Goal: Find specific page/section: Find specific page/section

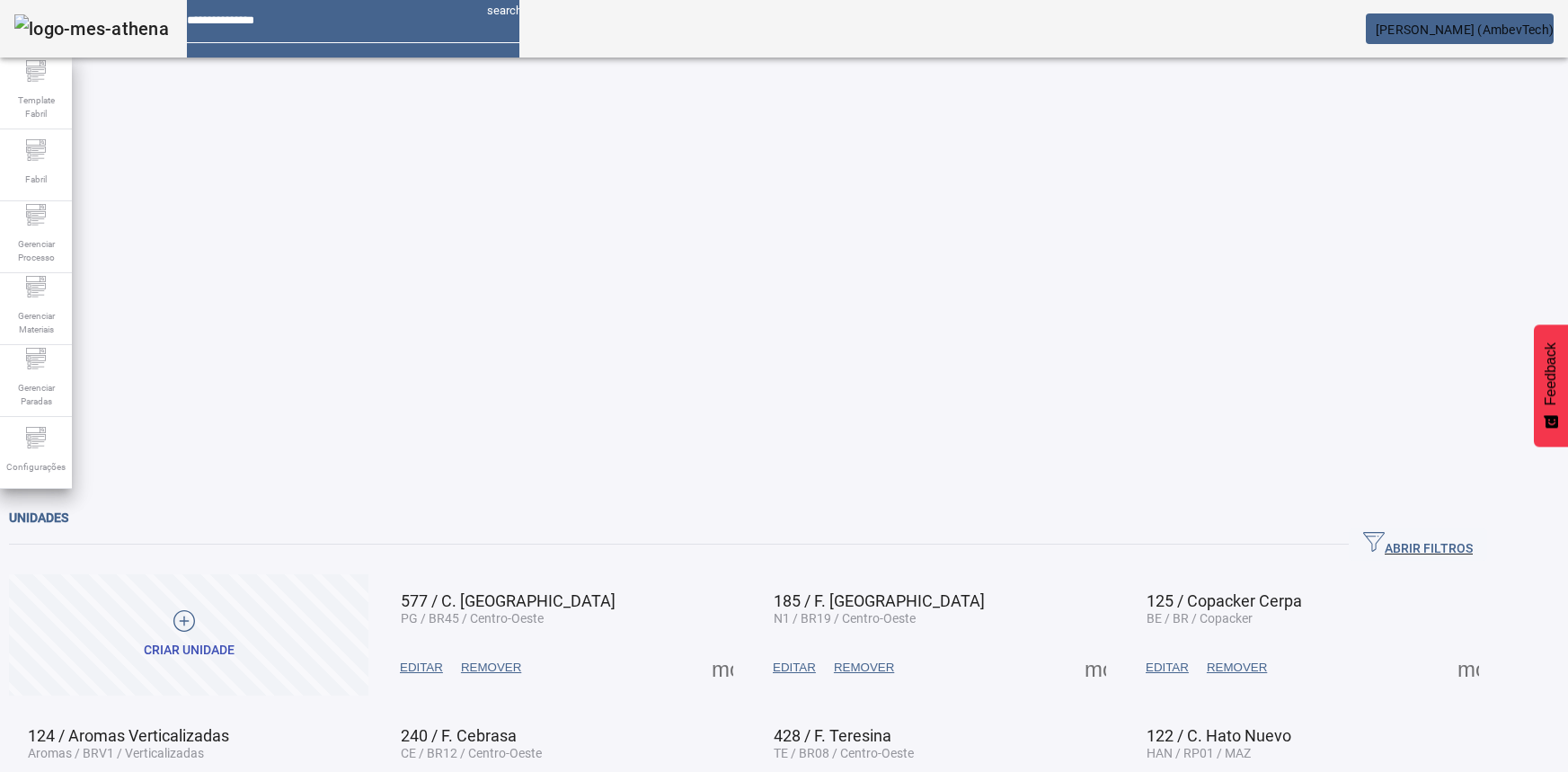
click at [44, 247] on span "Gerenciar Processo" at bounding box center [36, 250] width 54 height 37
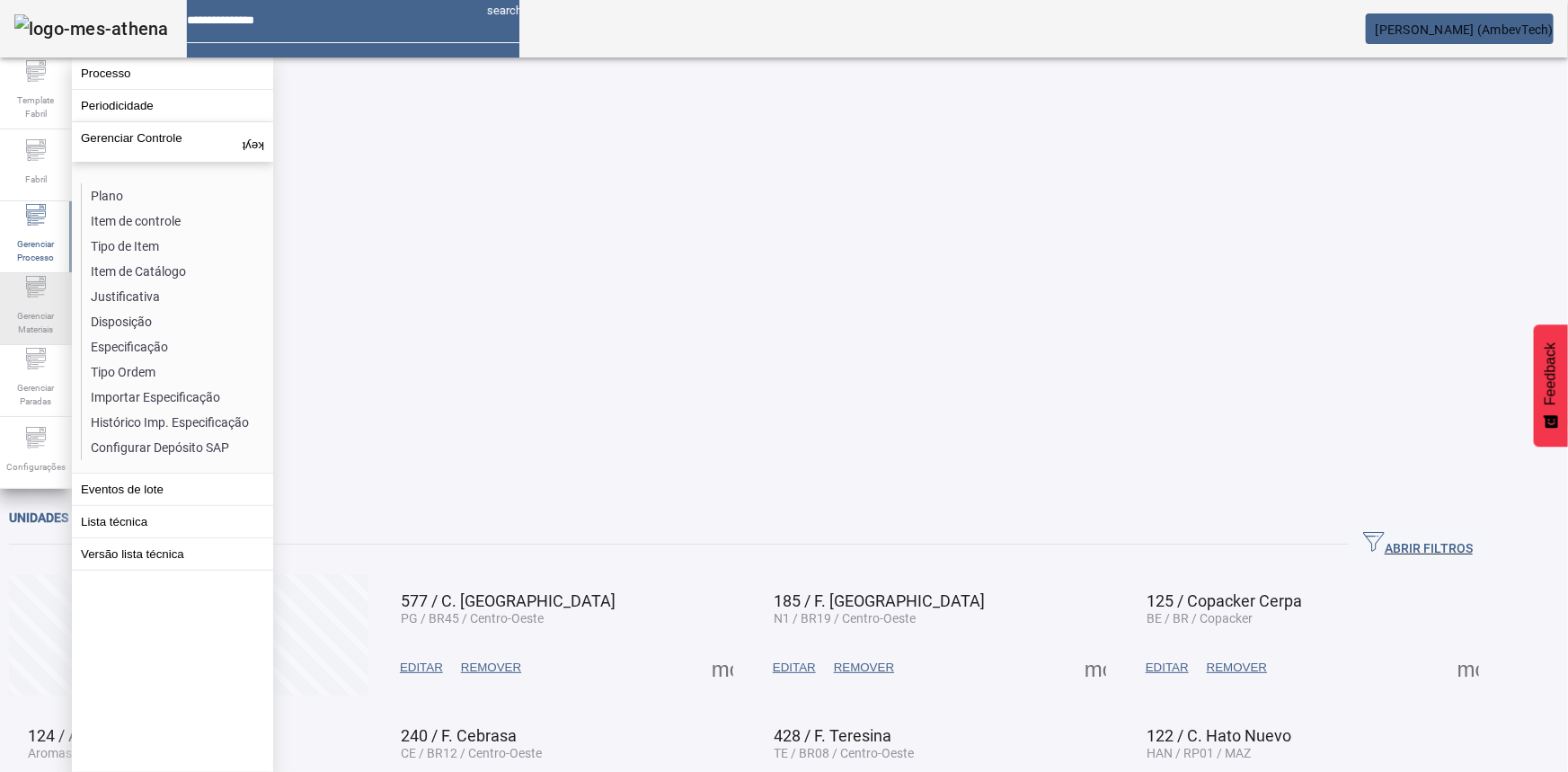
click at [25, 328] on span "Gerenciar Materiais" at bounding box center [36, 322] width 54 height 37
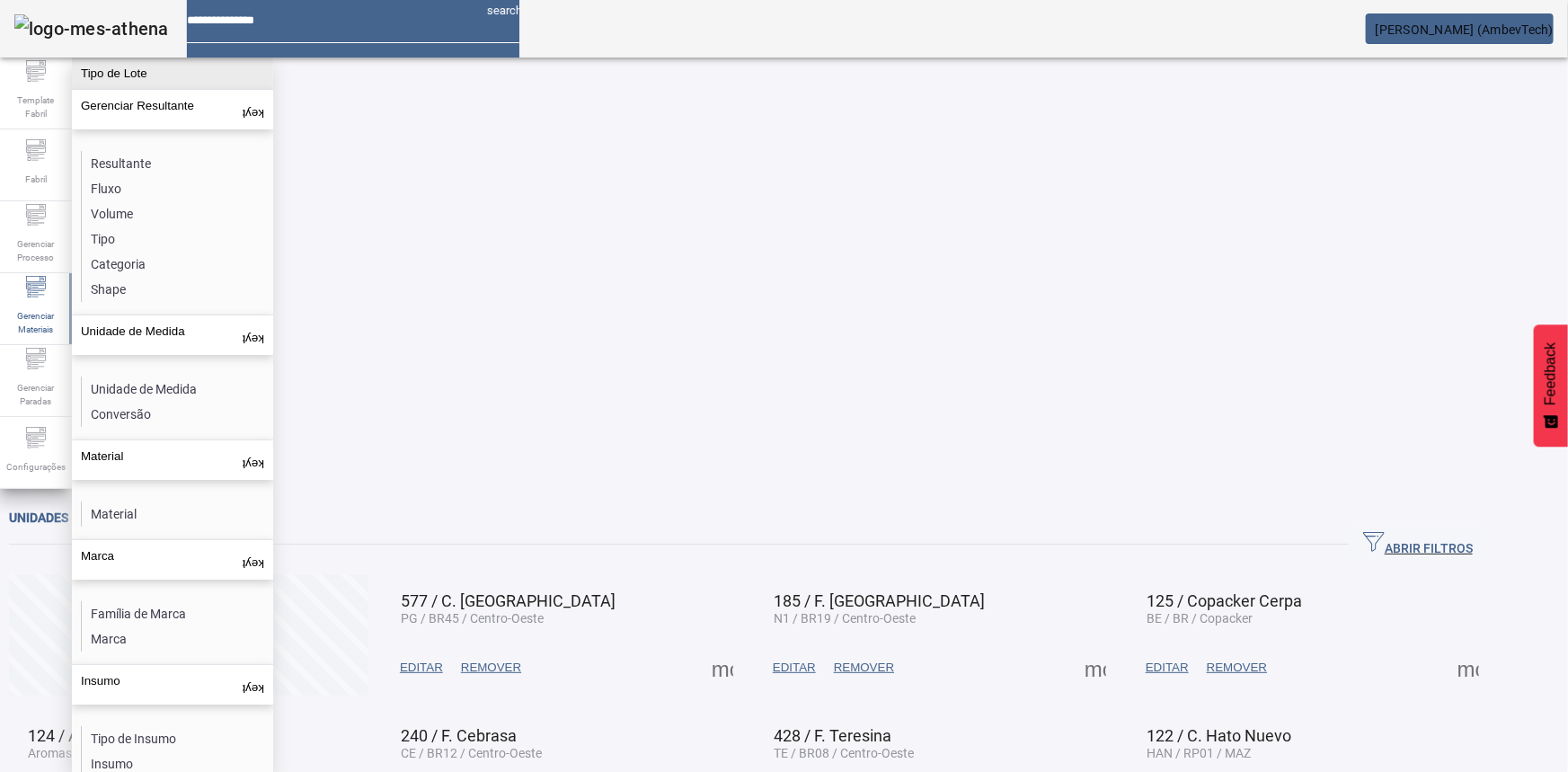
click at [141, 72] on button "Tipo de Lote" at bounding box center [172, 73] width 202 height 31
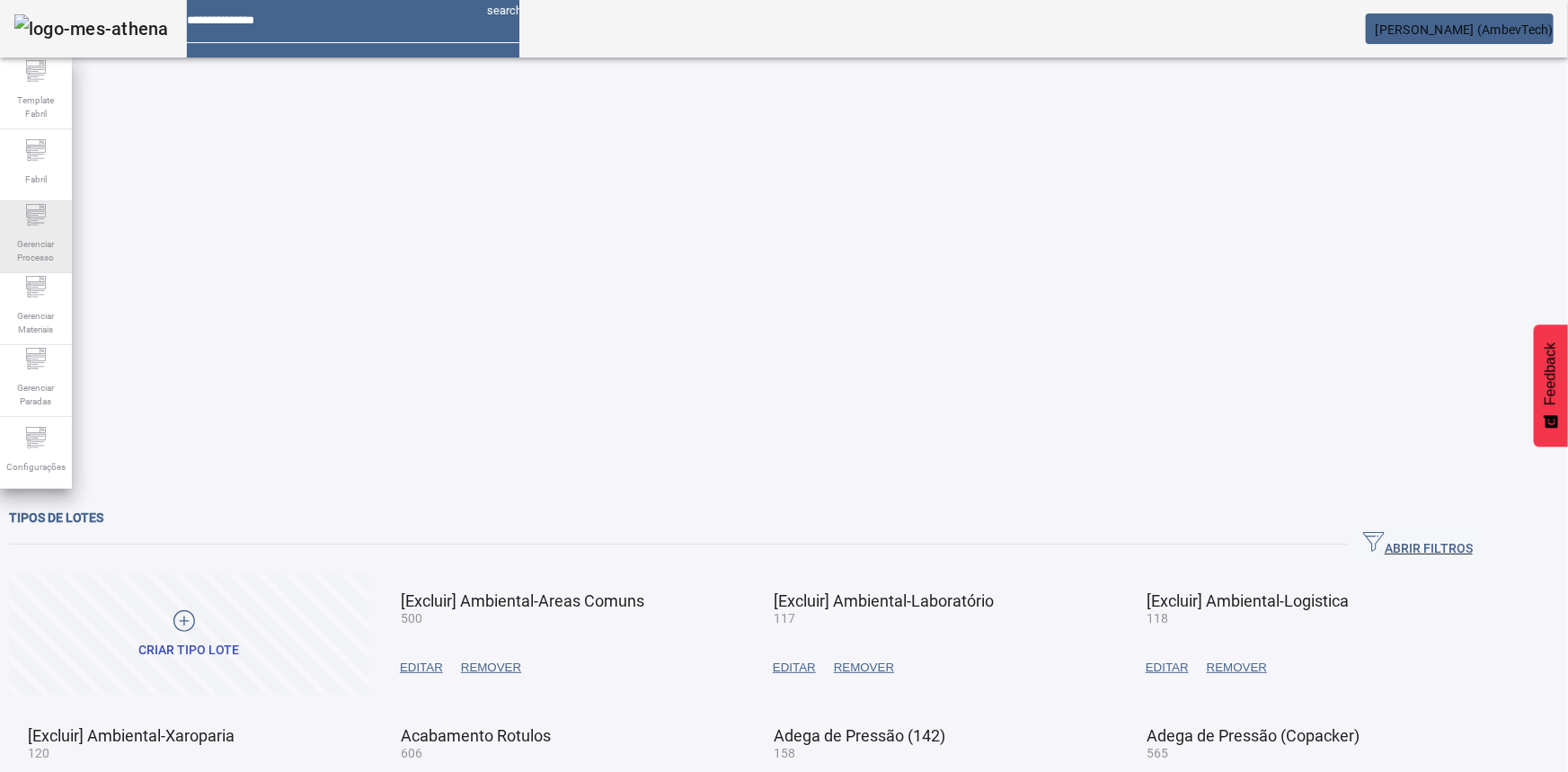
click at [32, 252] on span "Gerenciar Processo" at bounding box center [36, 250] width 54 height 37
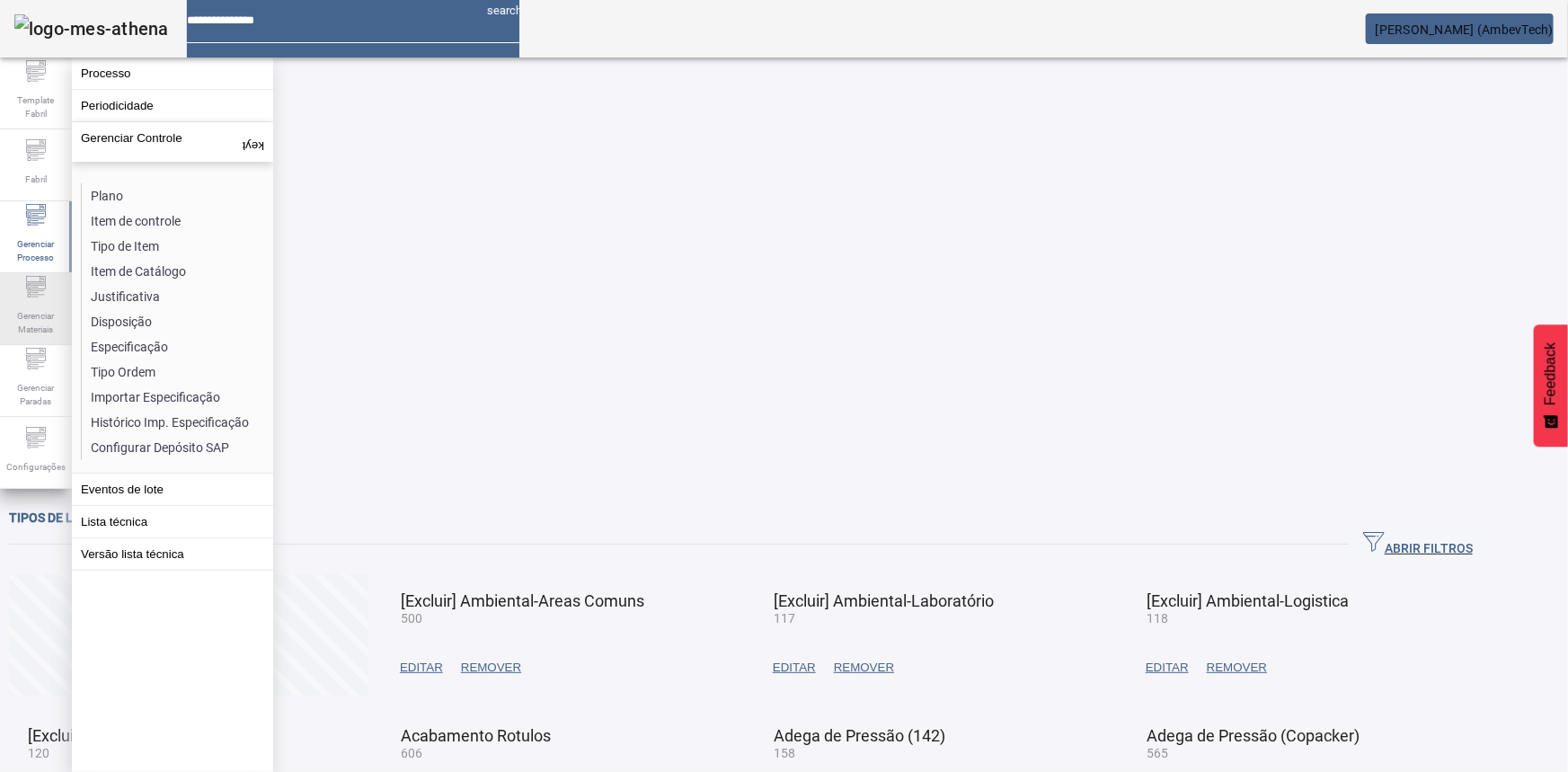
click at [31, 312] on span "Gerenciar Materiais" at bounding box center [36, 322] width 54 height 37
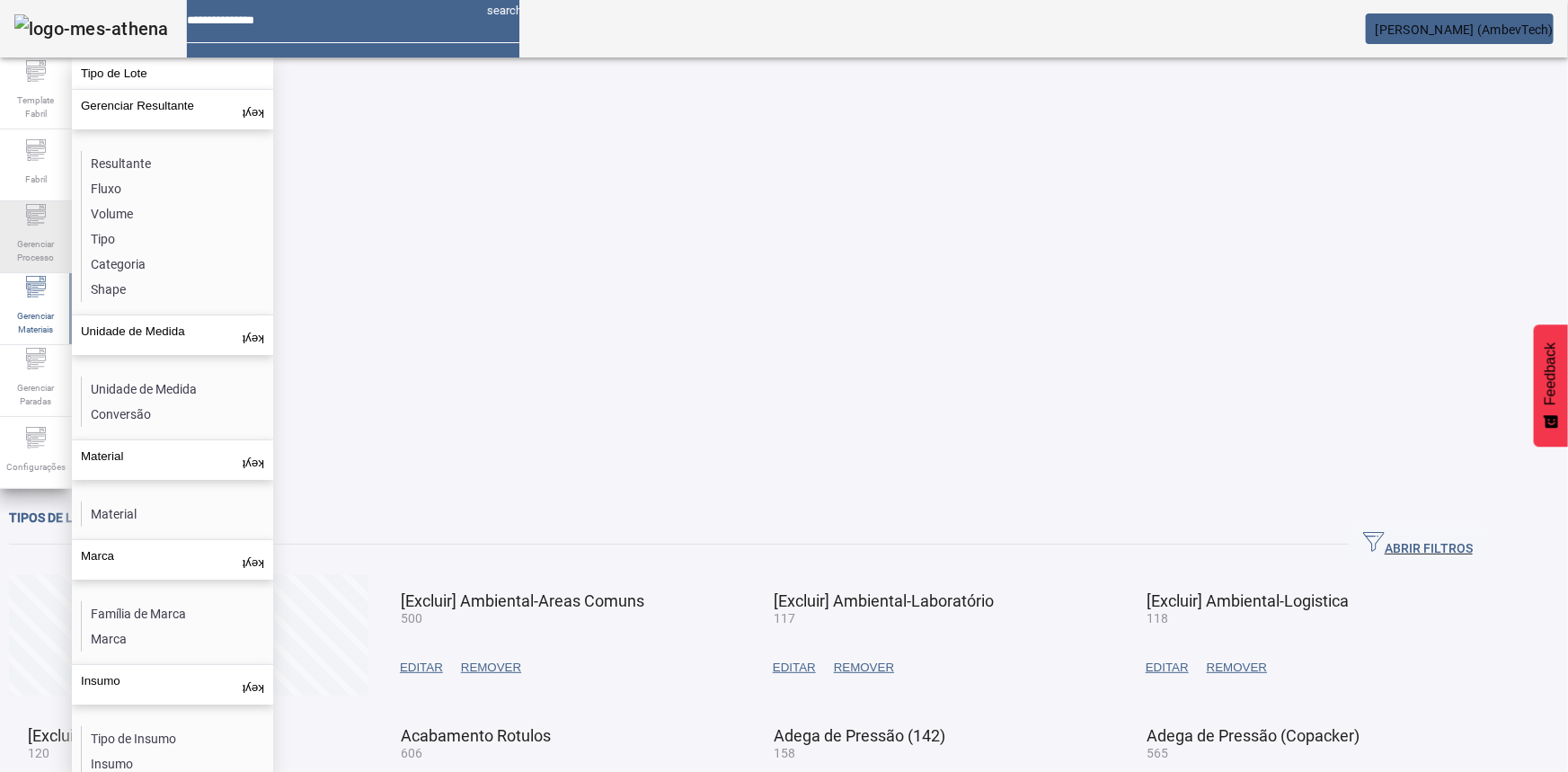
click at [29, 264] on span "Gerenciar Processo" at bounding box center [36, 250] width 54 height 37
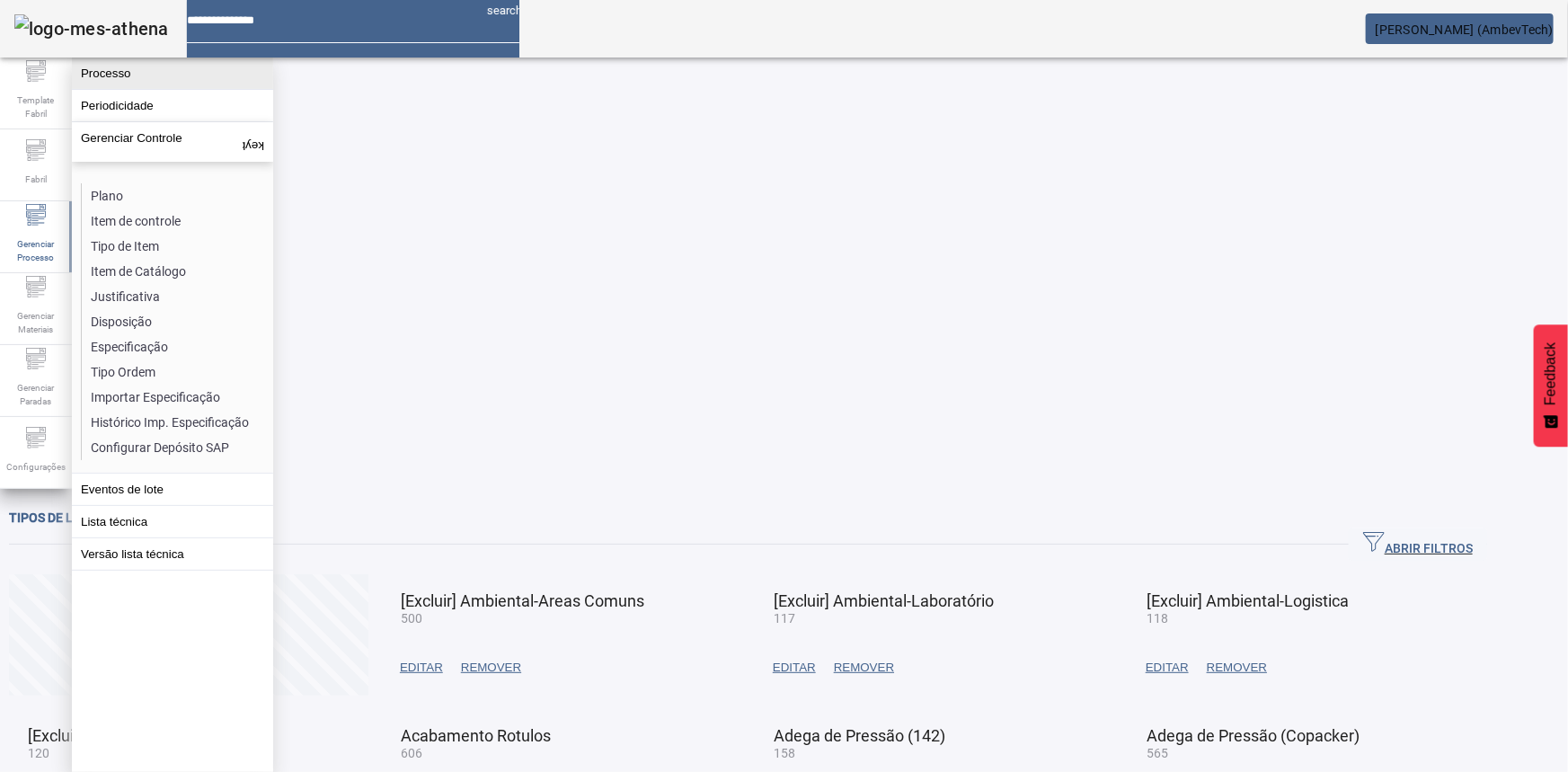
click at [164, 63] on button "Processo" at bounding box center [172, 73] width 202 height 31
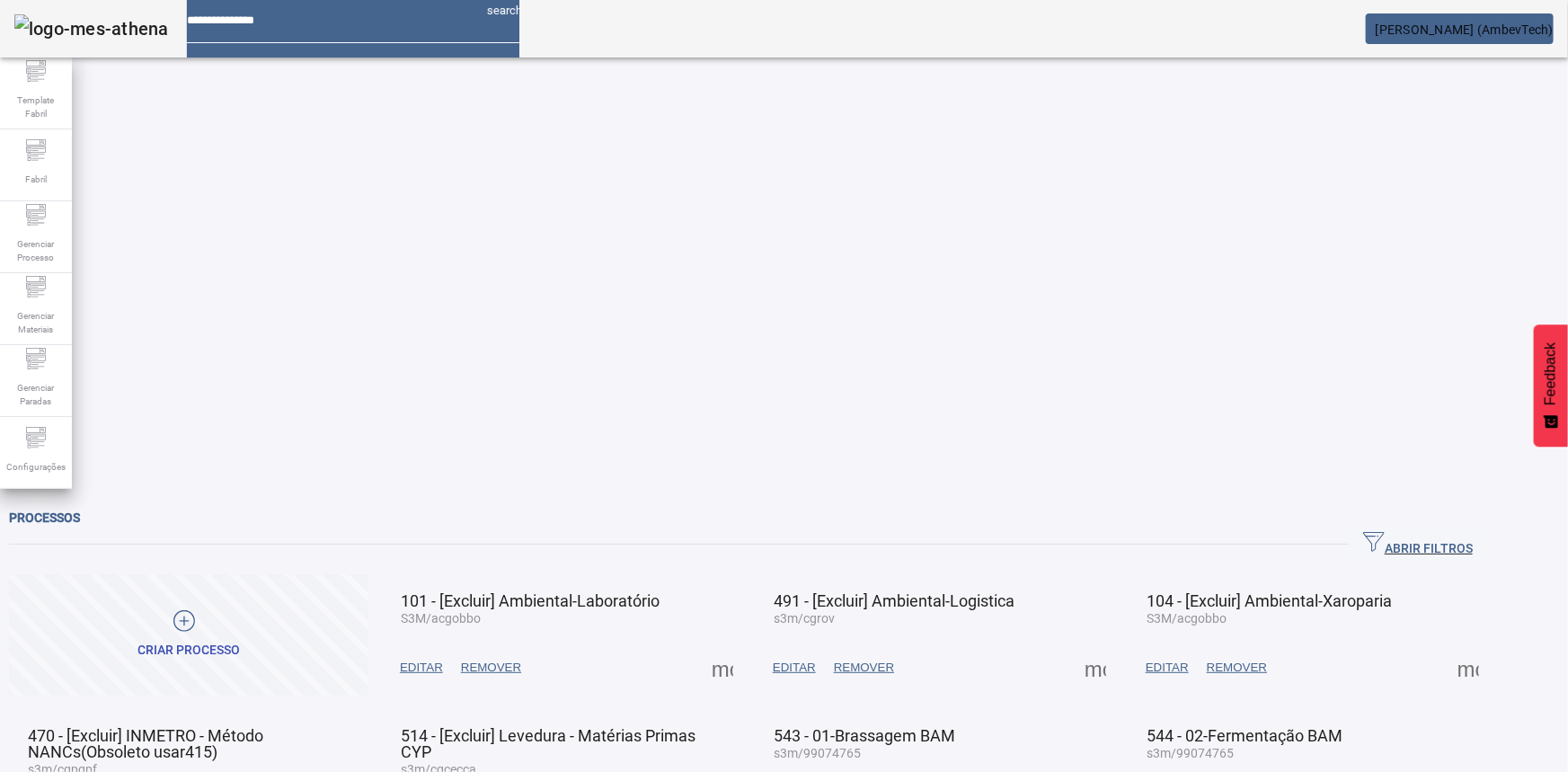
click at [744, 646] on span at bounding box center [722, 667] width 43 height 43
click at [611, 771] on div at bounding box center [784, 772] width 1568 height 0
click at [51, 232] on span "Gerenciar Processo" at bounding box center [36, 250] width 54 height 37
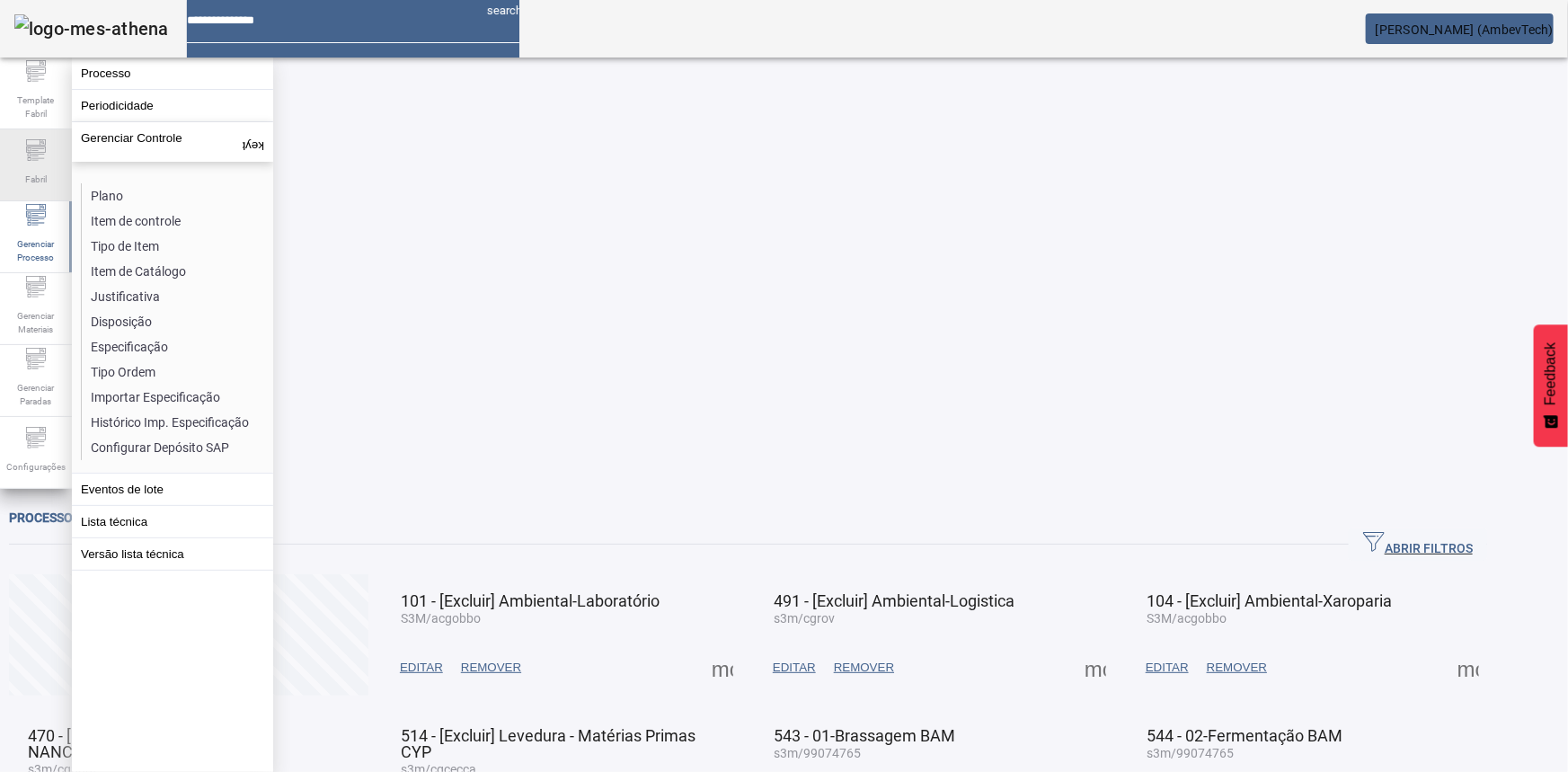
click at [47, 156] on div "Fabril" at bounding box center [36, 165] width 72 height 72
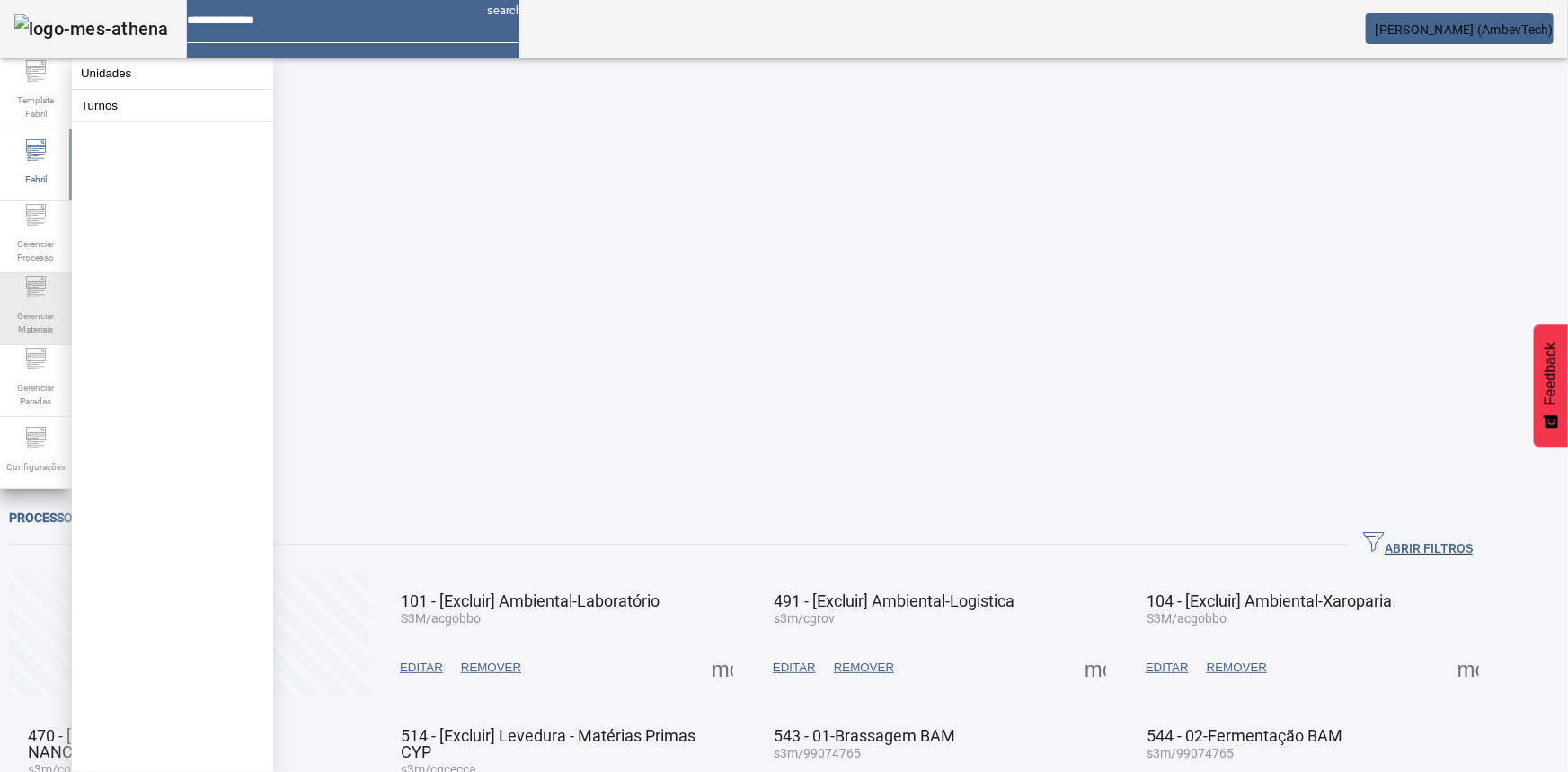
click at [36, 274] on div "Gerenciar Materiais" at bounding box center [36, 308] width 72 height 72
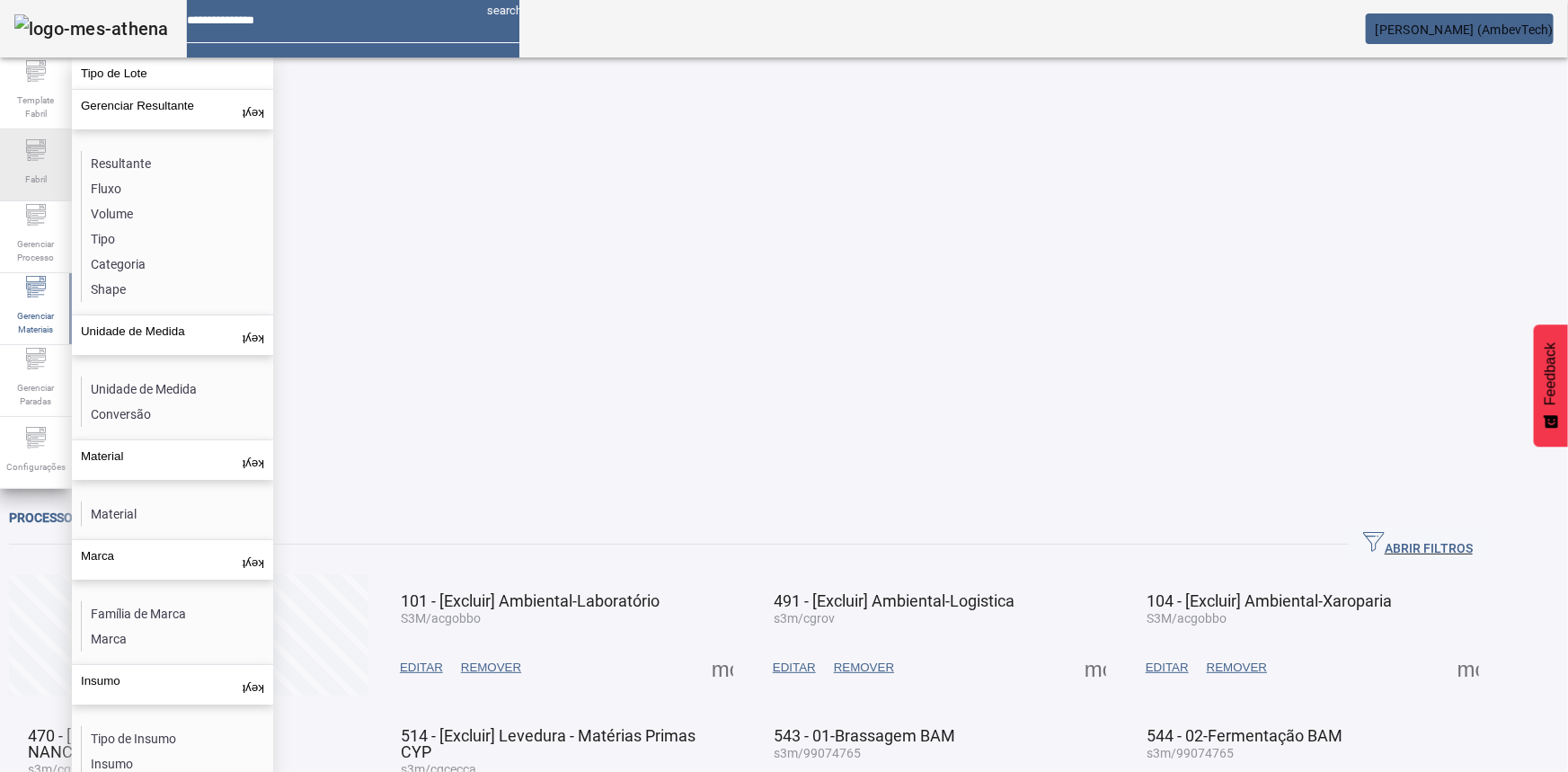
click at [42, 170] on span "Fabril" at bounding box center [36, 179] width 32 height 25
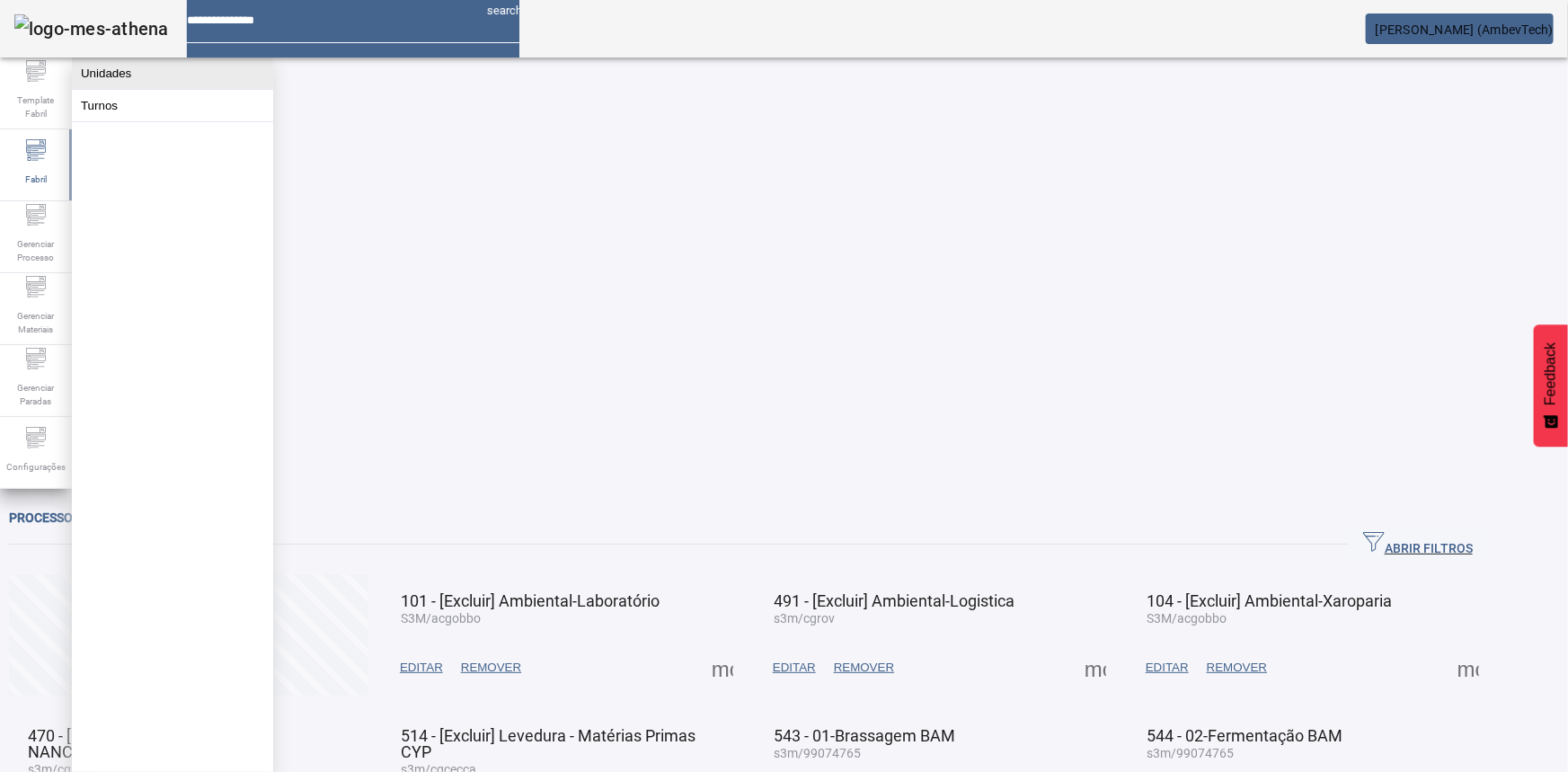
click at [122, 81] on button "Unidades" at bounding box center [172, 73] width 202 height 31
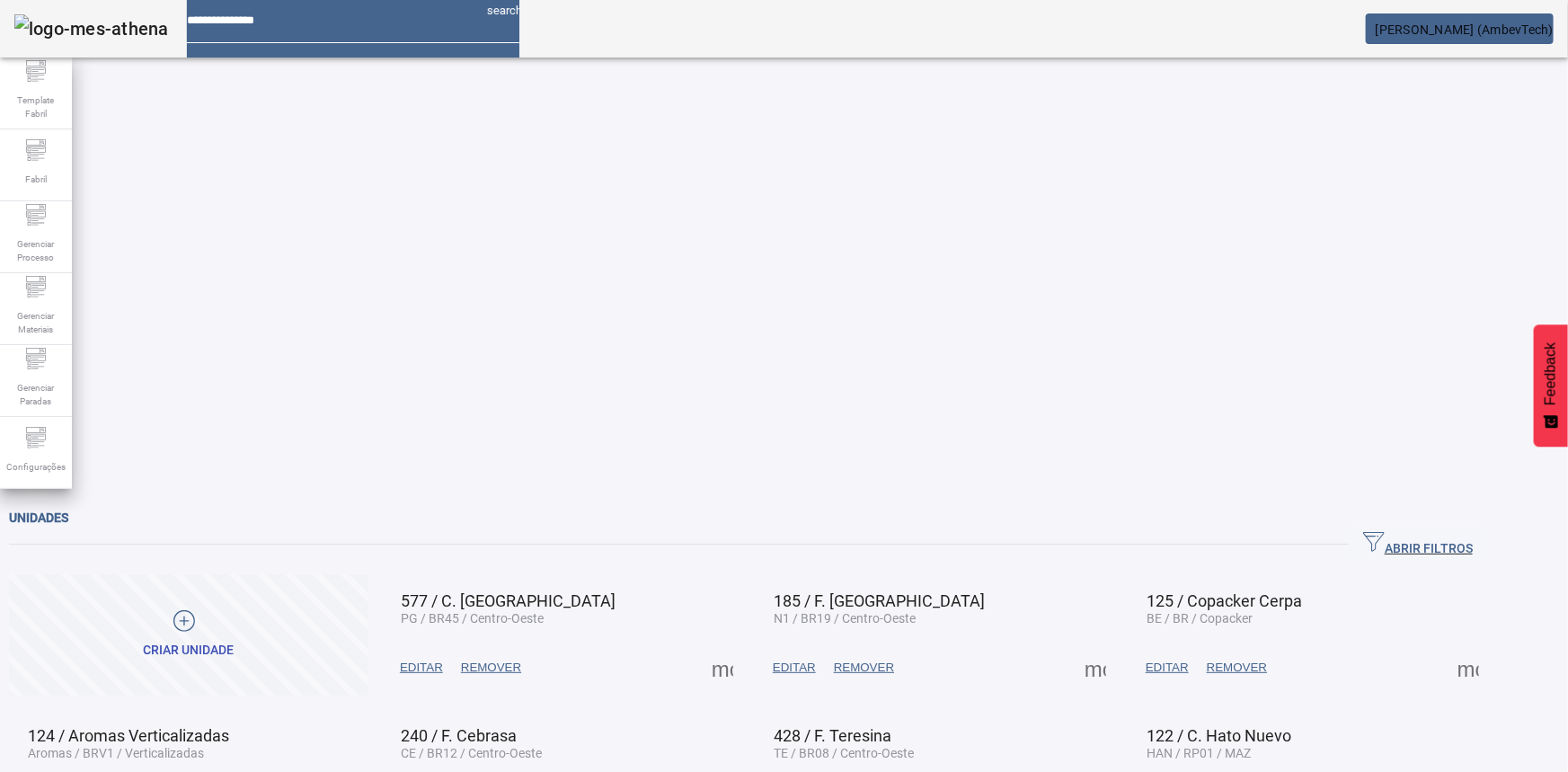
click at [1117, 646] on span at bounding box center [1095, 667] width 43 height 43
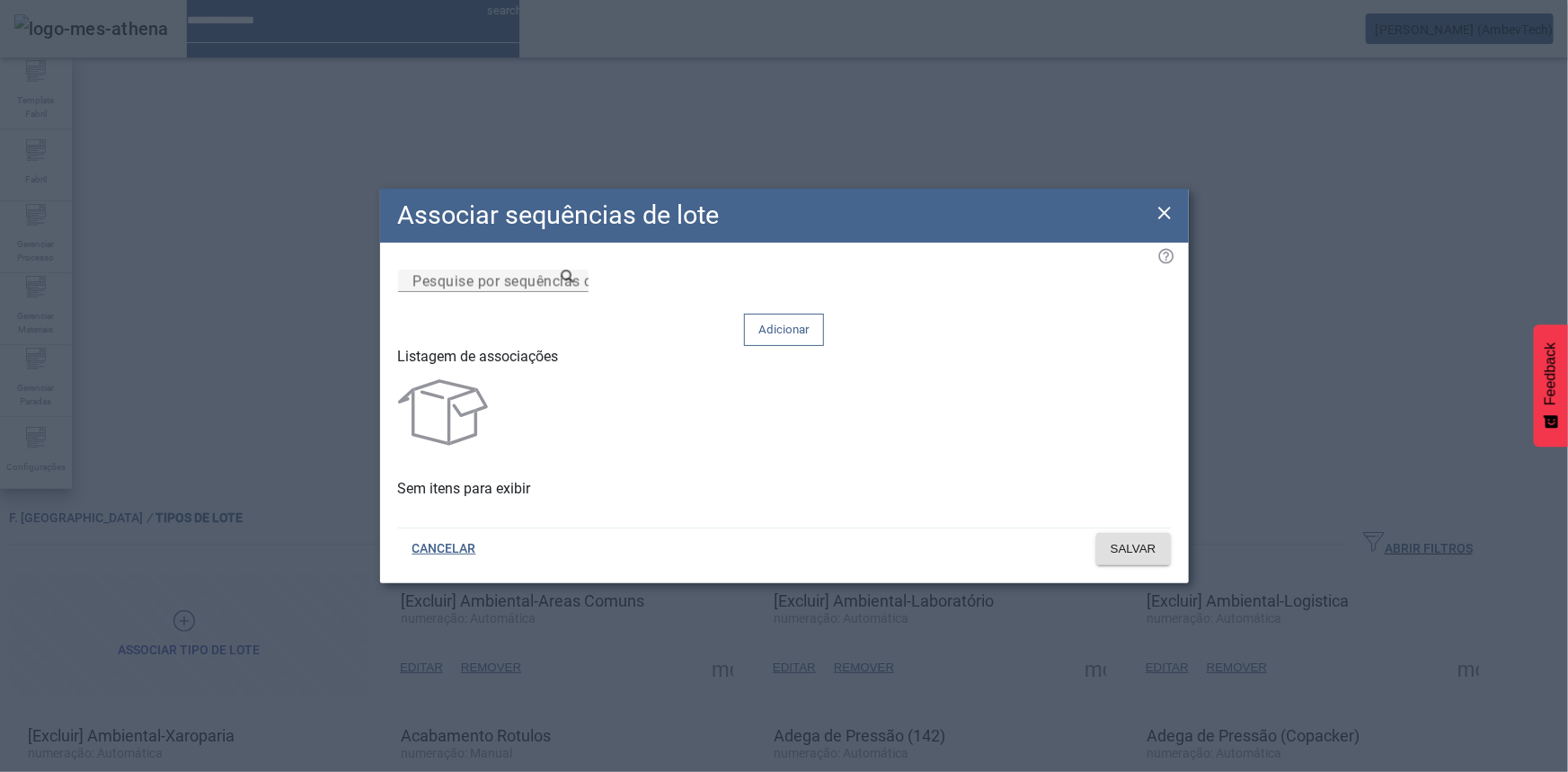
click at [1176, 221] on div "Associar sequências de lote" at bounding box center [784, 215] width 809 height 54
click at [1162, 219] on icon at bounding box center [1165, 213] width 13 height 13
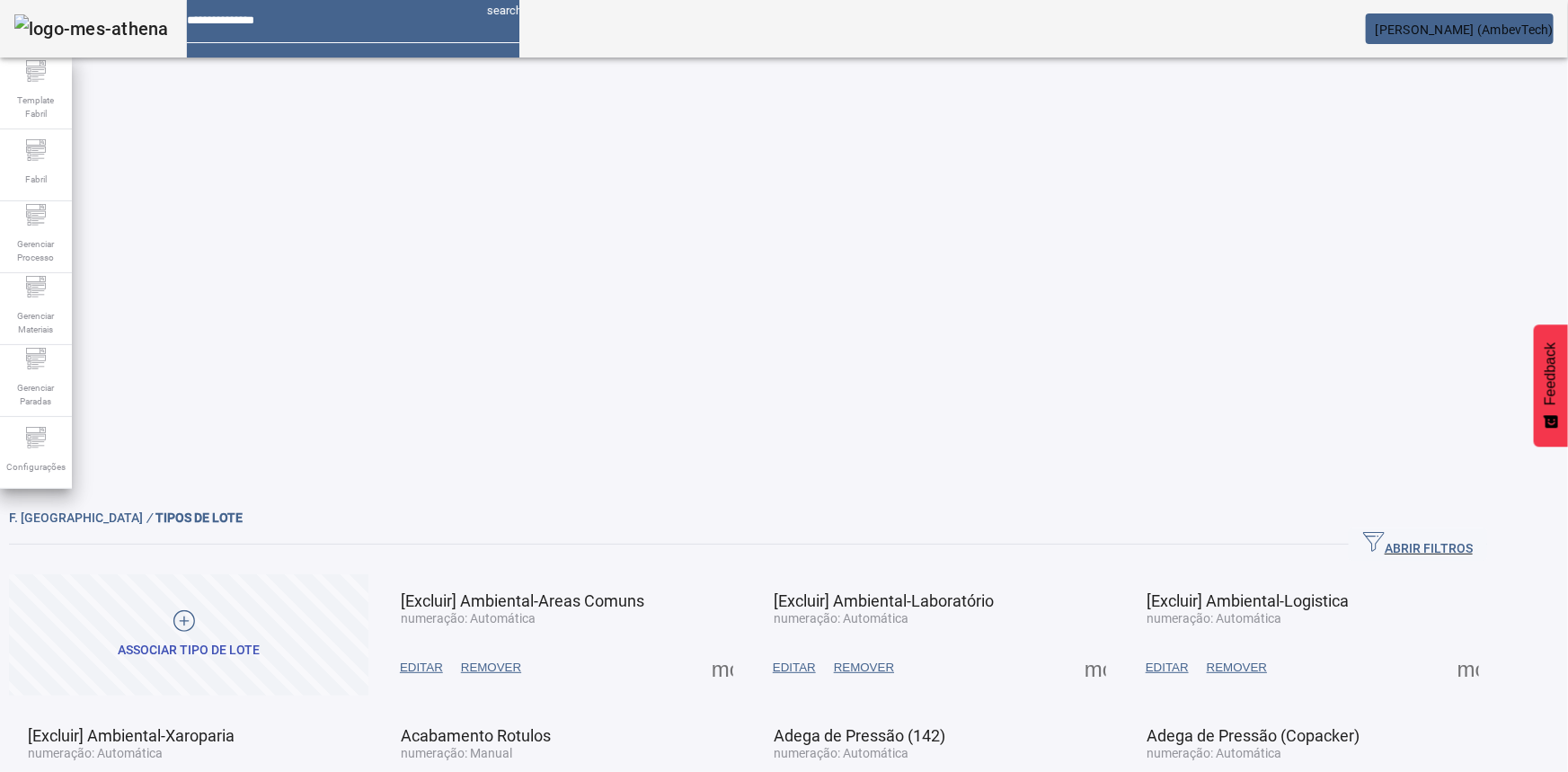
click at [1462, 531] on span "ABRIR FILTROS" at bounding box center [1418, 545] width 110 height 27
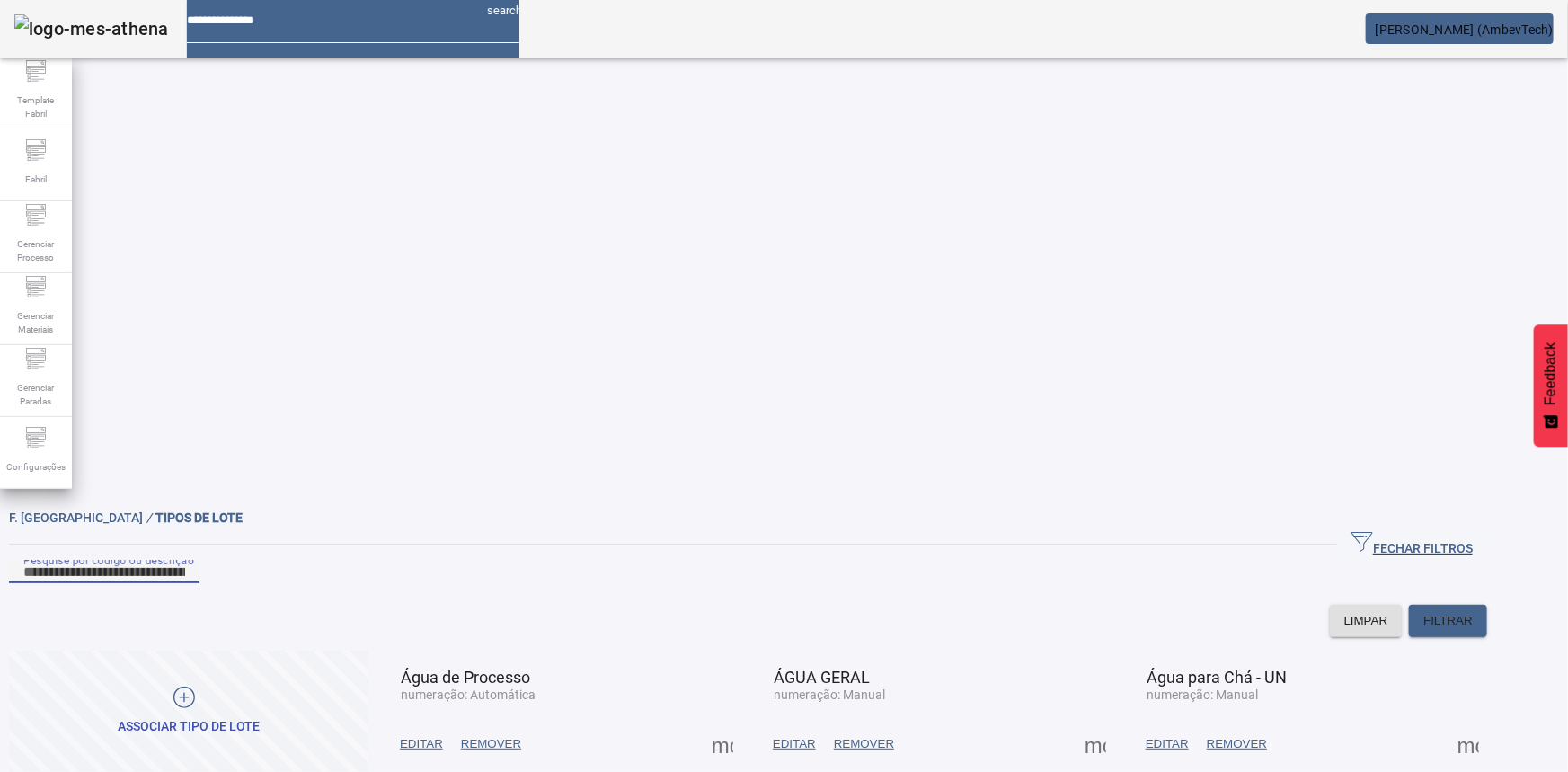
click at [185, 561] on input "Pesquise por código ou descrição" at bounding box center [104, 572] width 162 height 22
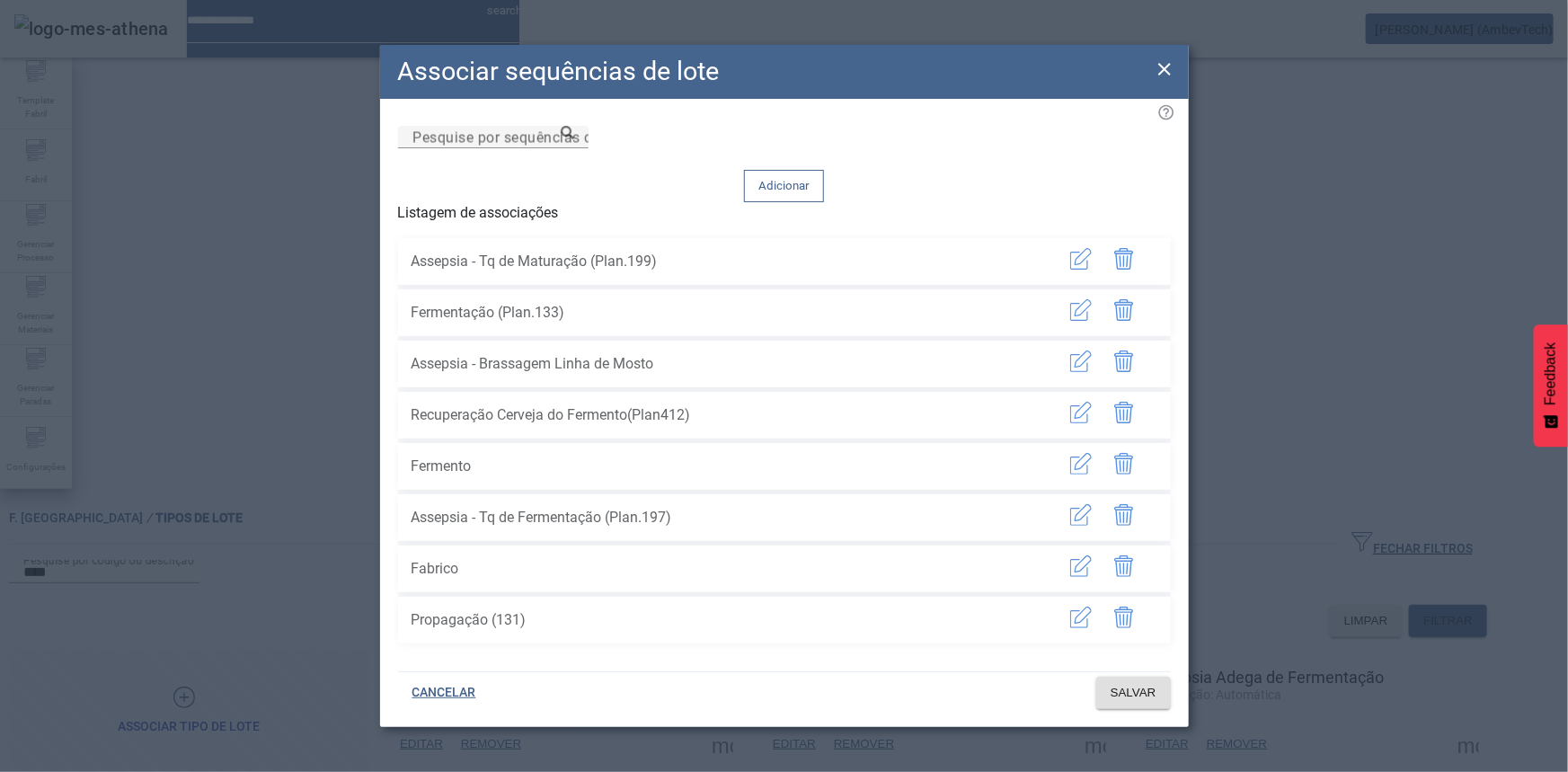
click at [1087, 549] on span "button" at bounding box center [1081, 569] width 43 height 43
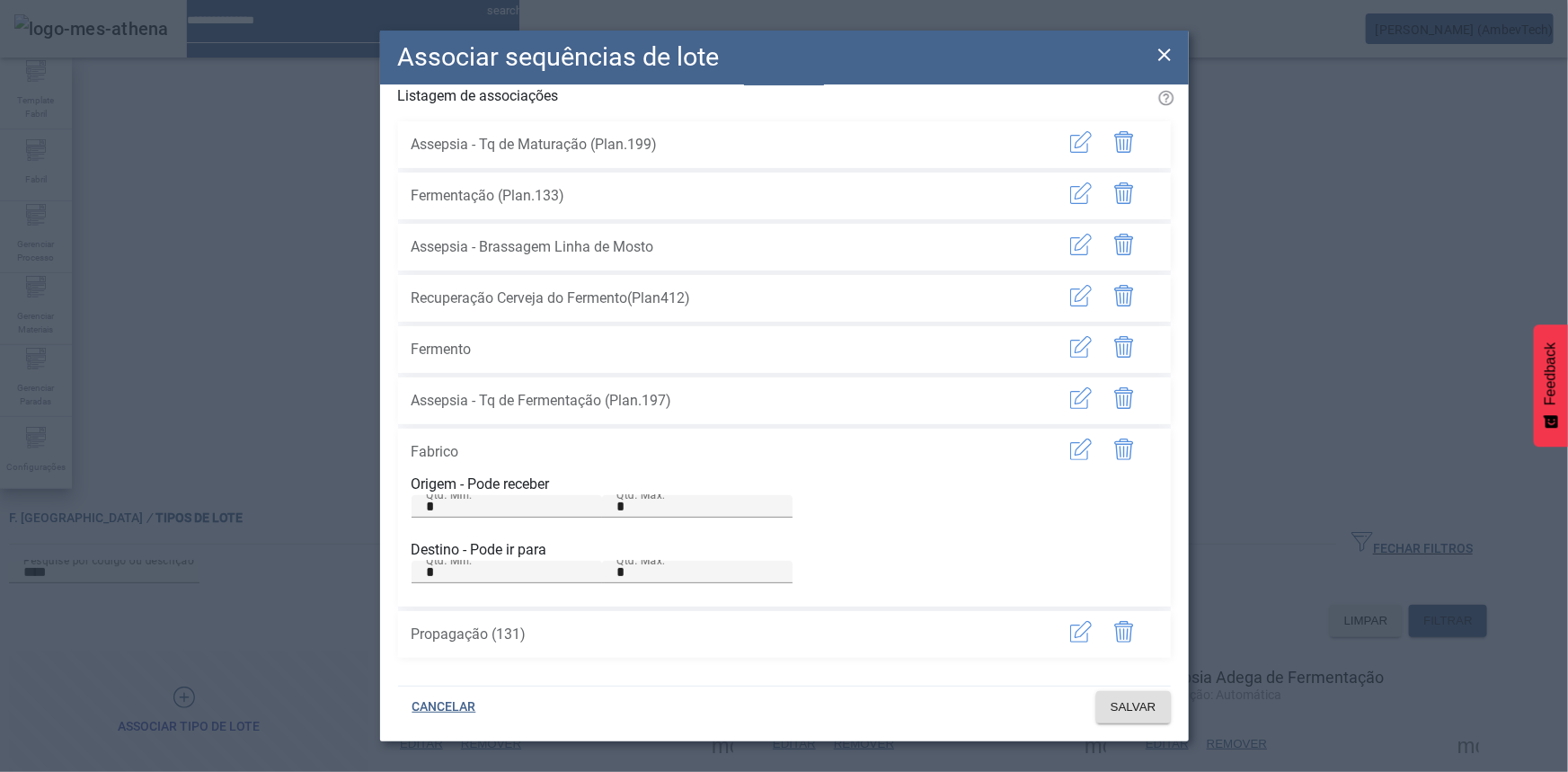
scroll to position [168, 0]
click at [1159, 59] on icon at bounding box center [1165, 55] width 13 height 13
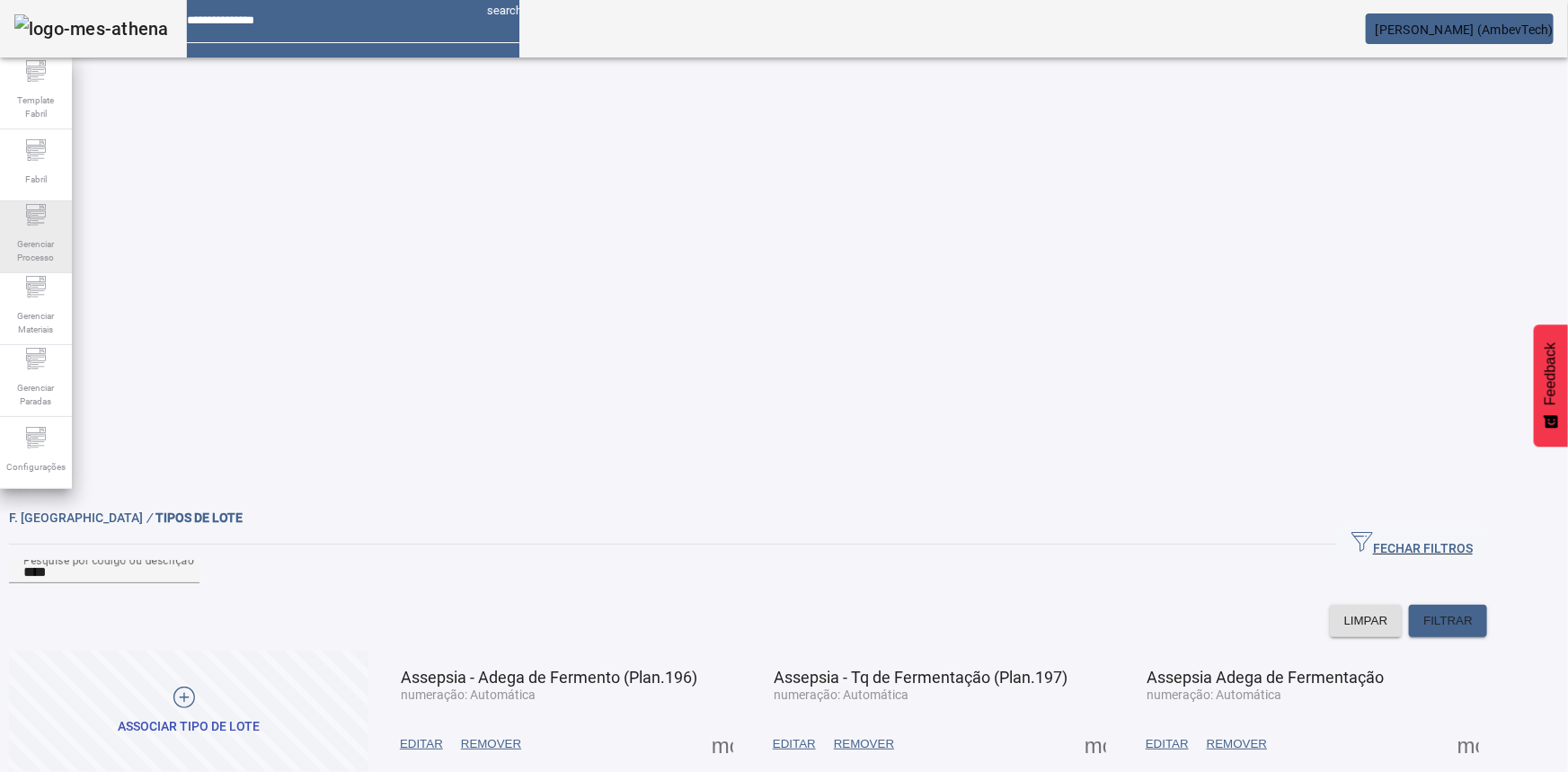
click at [46, 243] on span "Gerenciar Processo" at bounding box center [36, 250] width 54 height 37
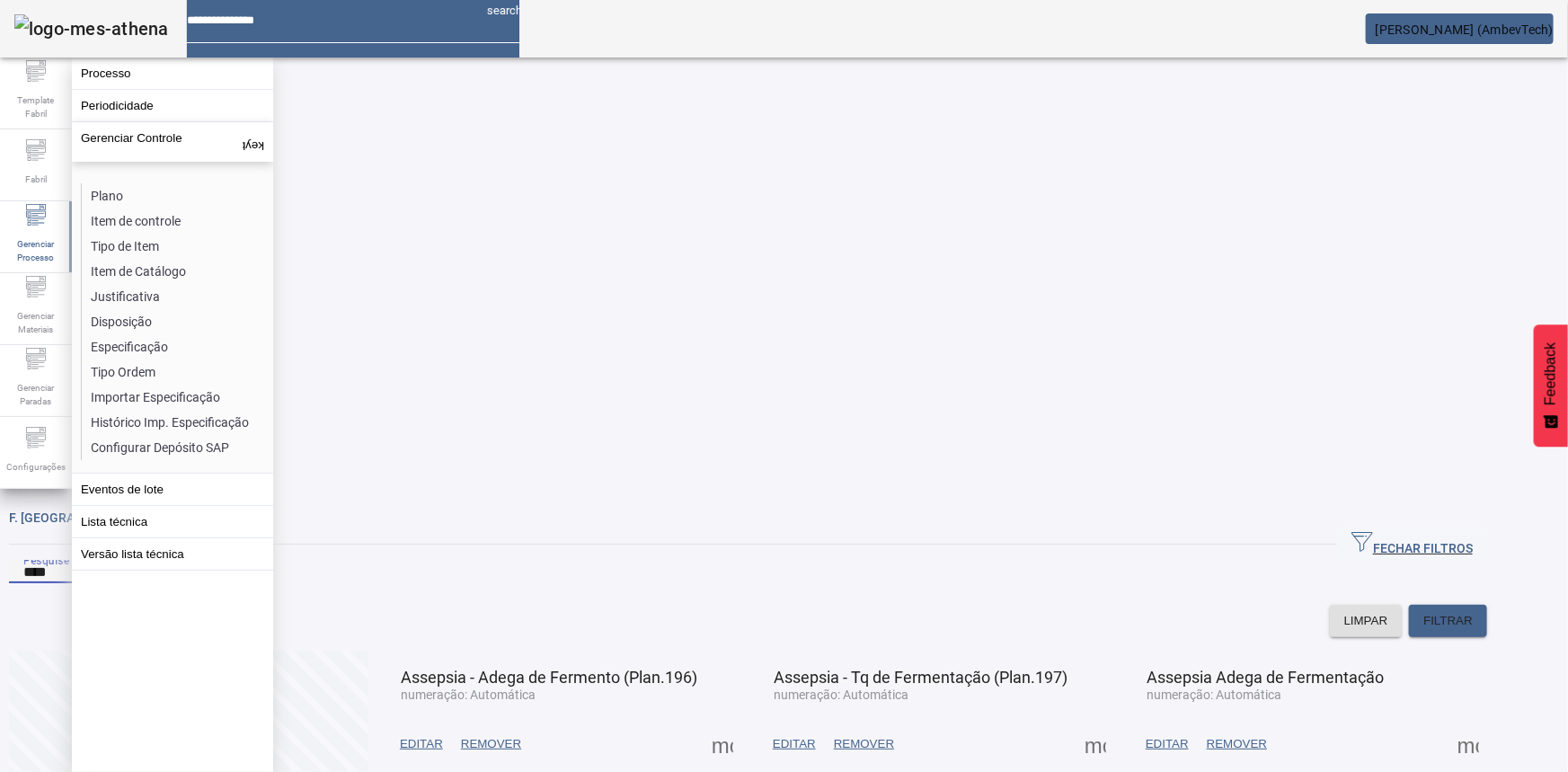
click at [185, 561] on input "****" at bounding box center [104, 572] width 162 height 22
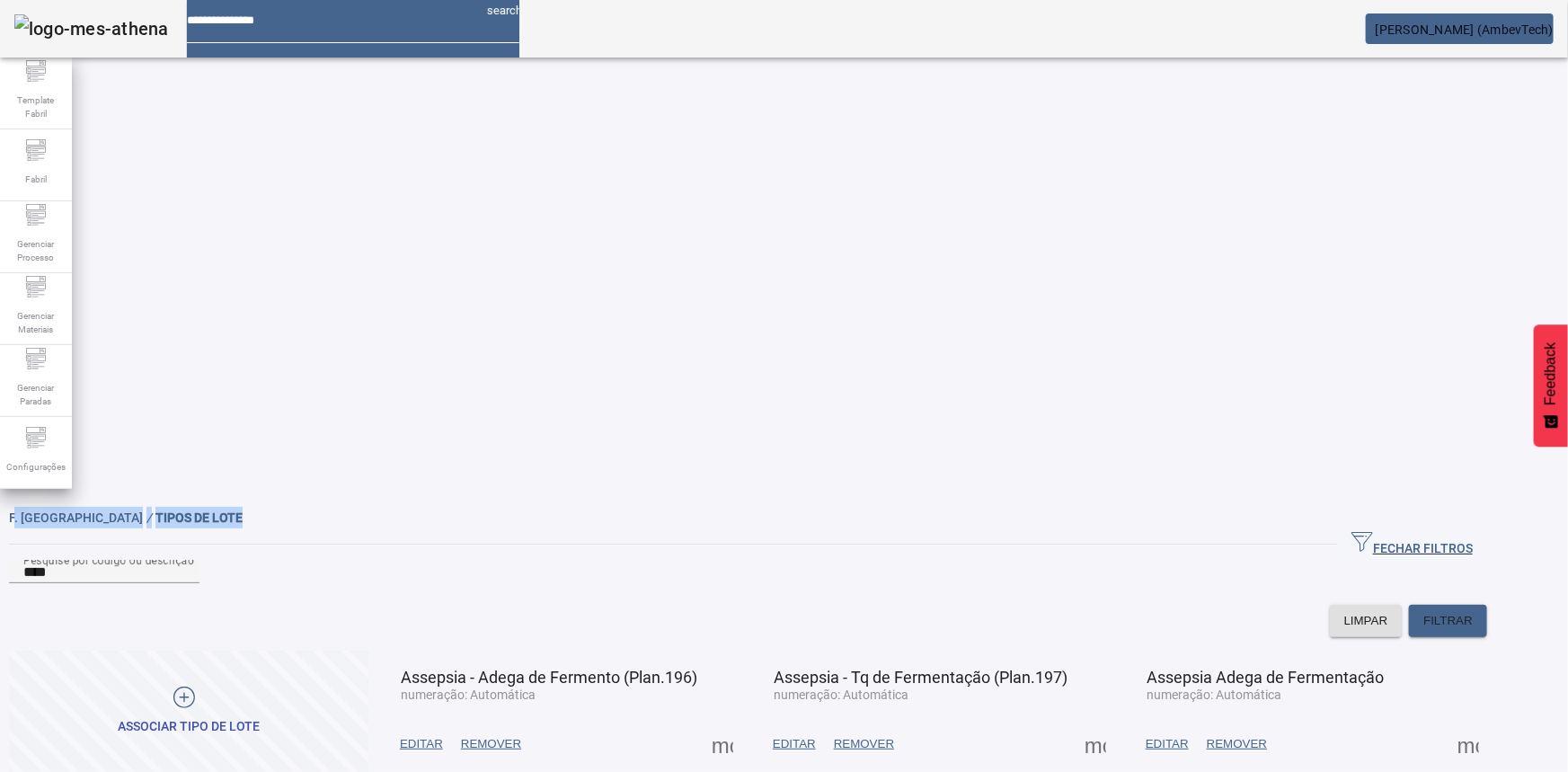
drag, startPoint x: 90, startPoint y: 88, endPoint x: 297, endPoint y: 81, distance: 207.1
click at [297, 506] on div "F. [GEOGRAPHIC_DATA] / TIPOS DE LOTE" at bounding box center [748, 517] width 1479 height 22
click at [298, 506] on div "F. [GEOGRAPHIC_DATA] / TIPOS DE LOTE" at bounding box center [748, 517] width 1479 height 22
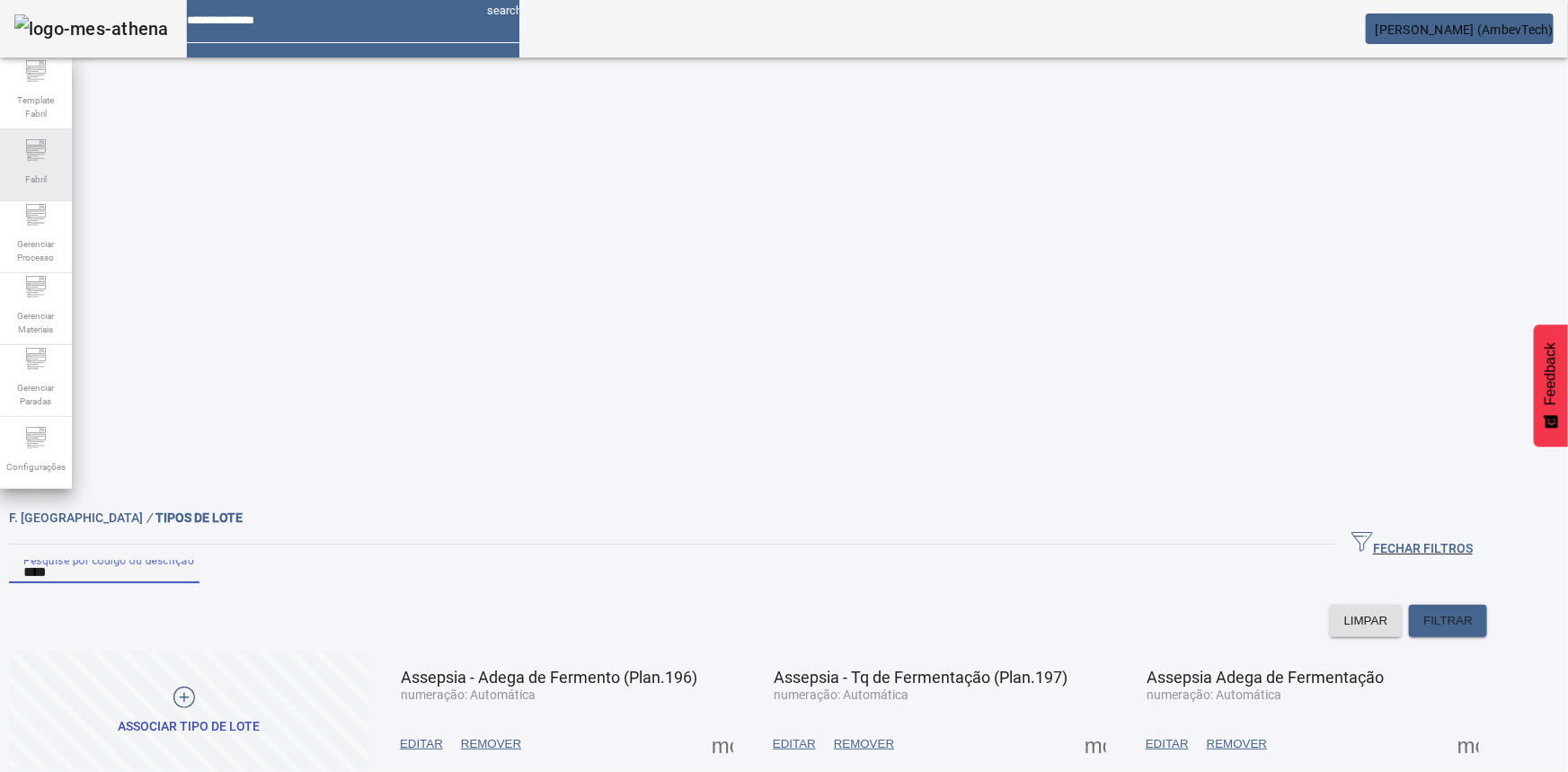
drag, startPoint x: 199, startPoint y: 164, endPoint x: 15, endPoint y: 166, distance: 184.0
click at [15, 166] on div "Template Fabril Fabril Gerenciar Processo Gerenciar Materiais Gerenciar Paradas…" at bounding box center [784, 386] width 1568 height 772
type input "******"
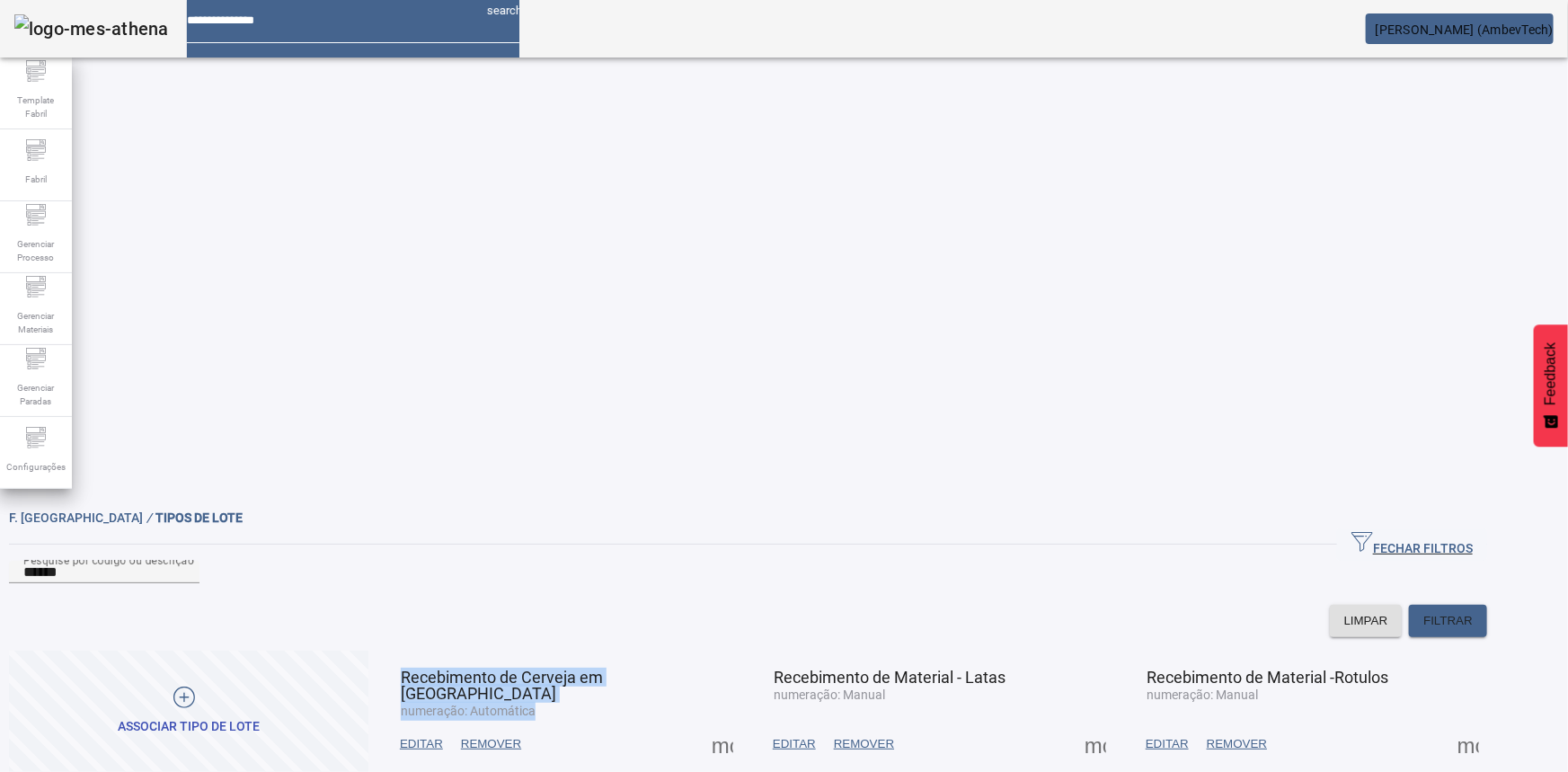
drag, startPoint x: 475, startPoint y: 269, endPoint x: 678, endPoint y: 291, distance: 204.2
click at [678, 655] on mat-card-header "Recebimento de Cerveja em Carreta numeração: Automática" at bounding box center [561, 677] width 350 height 45
drag, startPoint x: 469, startPoint y: 267, endPoint x: 798, endPoint y: 276, distance: 329.1
click at [737, 655] on mat-card-header "Recebimento de Cerveja em Carreta numeração: Automática" at bounding box center [561, 677] width 350 height 45
